Goal: Information Seeking & Learning: Learn about a topic

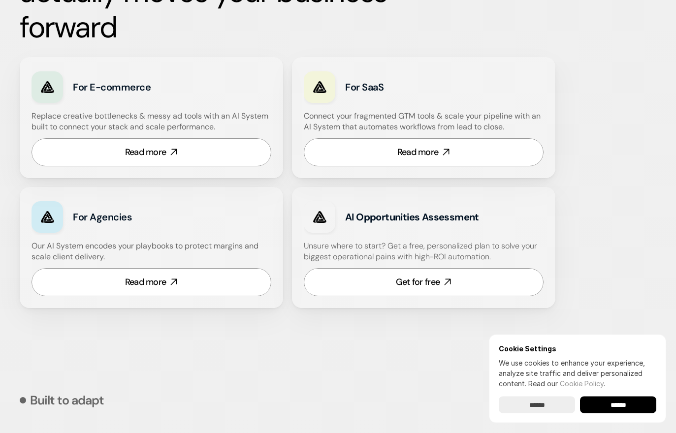
scroll to position [615, 0]
click at [618, 413] on input "******" at bounding box center [618, 405] width 76 height 17
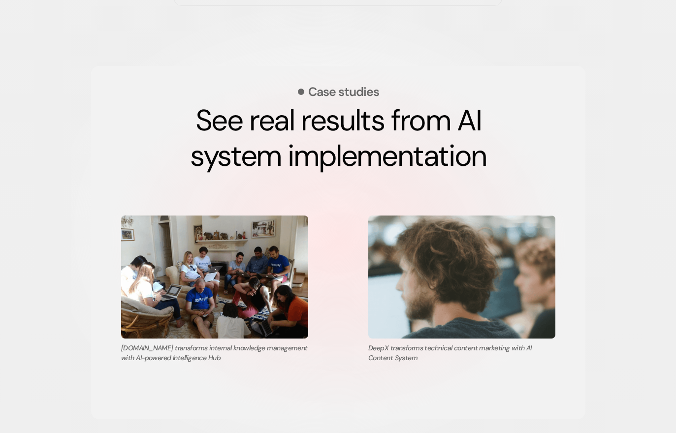
scroll to position [1717, 0]
click at [500, 284] on img at bounding box center [461, 277] width 187 height 123
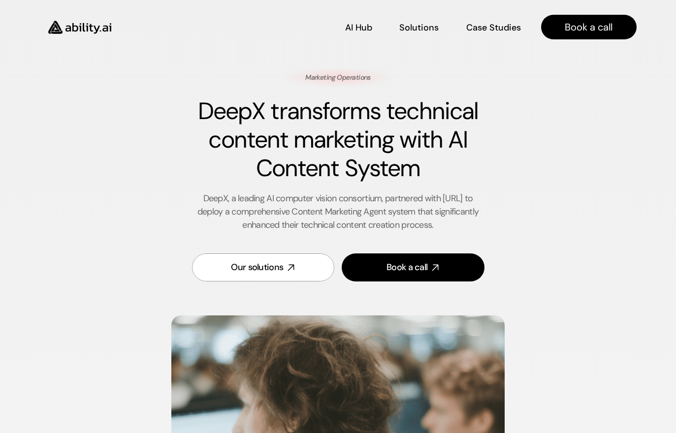
click at [501, 291] on div "Marketing Operations DeepX transforms technical content marketing with AI Conte…" at bounding box center [338, 181] width 573 height 226
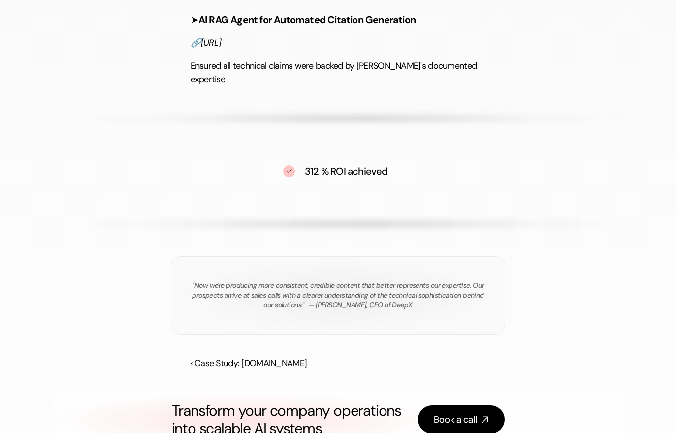
scroll to position [1863, 0]
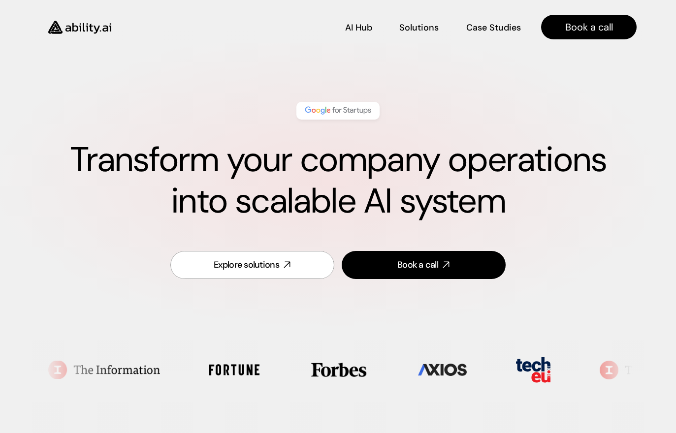
click at [349, 34] on p "AI Hub" at bounding box center [358, 40] width 27 height 12
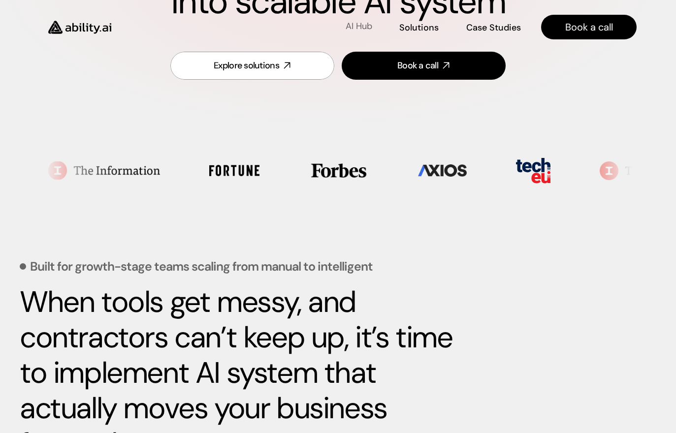
scroll to position [0, 0]
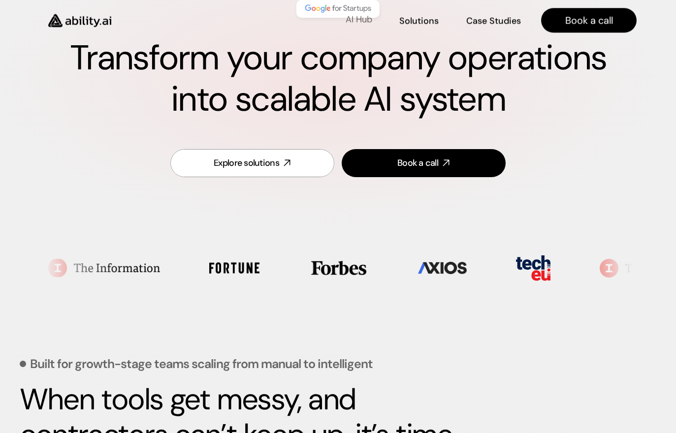
scroll to position [89, 0]
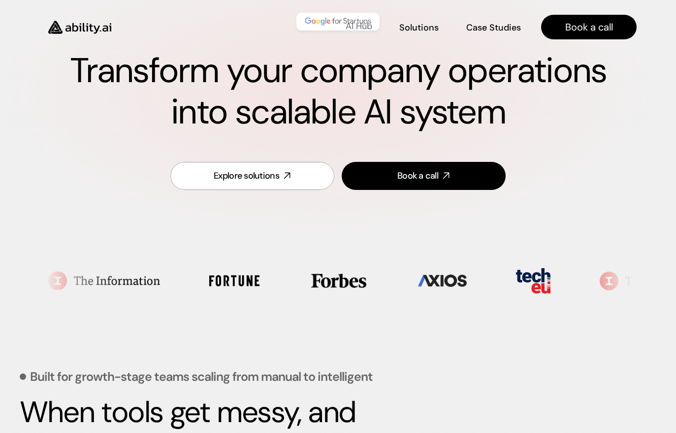
click at [275, 179] on div "Explore solutions" at bounding box center [246, 176] width 65 height 12
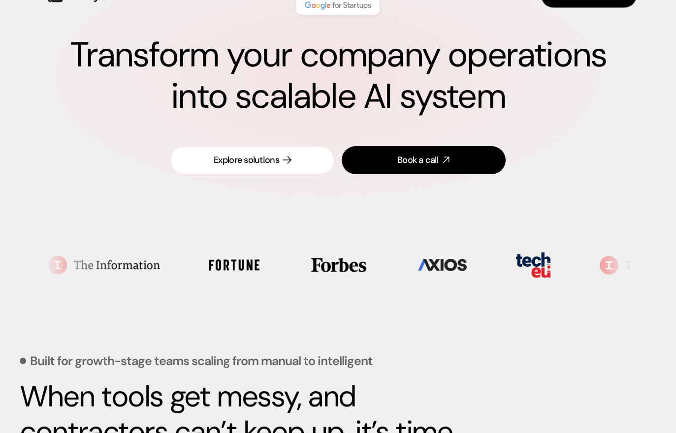
scroll to position [0, 0]
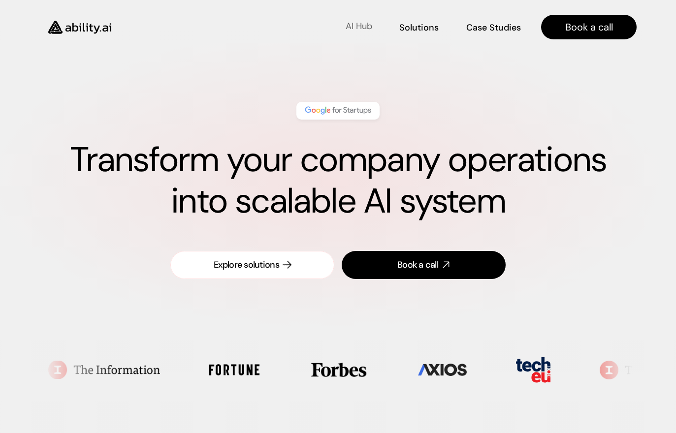
click at [271, 260] on div "Explore solutions" at bounding box center [246, 265] width 65 height 12
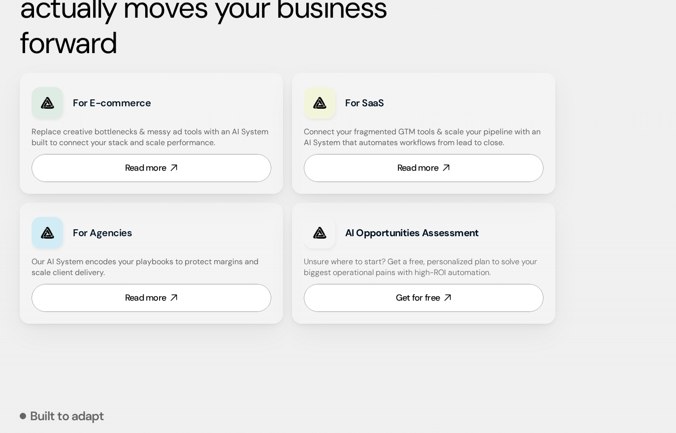
scroll to position [600, 0]
click at [225, 168] on link "Read more" at bounding box center [151, 168] width 240 height 28
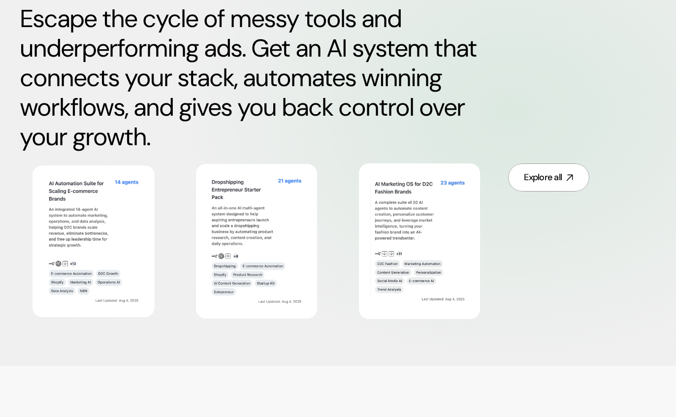
scroll to position [517, 0]
click at [443, 222] on img at bounding box center [419, 241] width 98 height 128
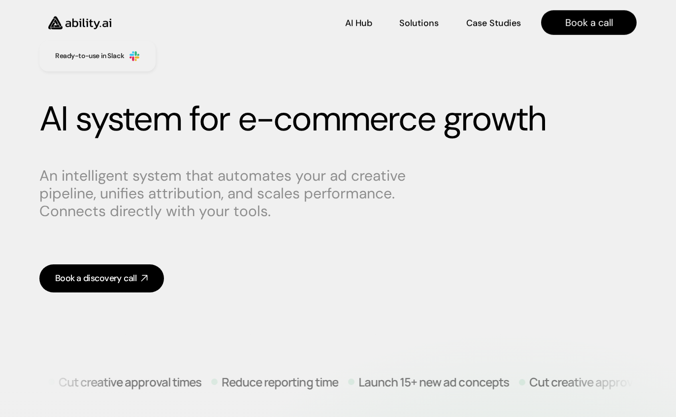
scroll to position [0, 0]
